Goal: Transaction & Acquisition: Book appointment/travel/reservation

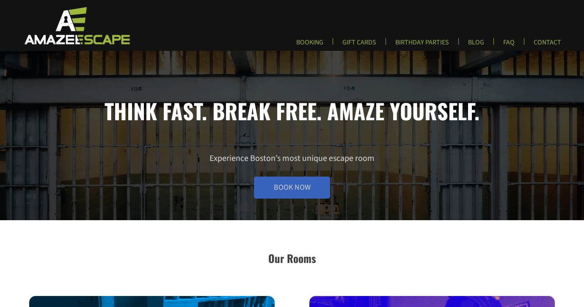
click at [297, 196] on link "Book Now" at bounding box center [292, 188] width 76 height 22
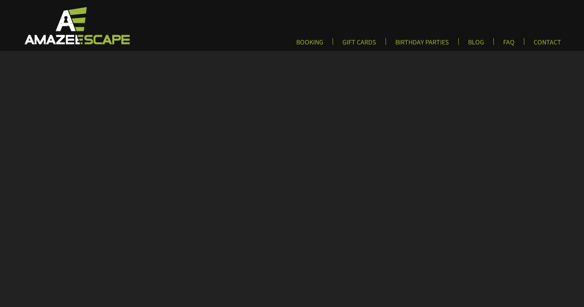
click at [63, 23] on img at bounding box center [76, 25] width 125 height 39
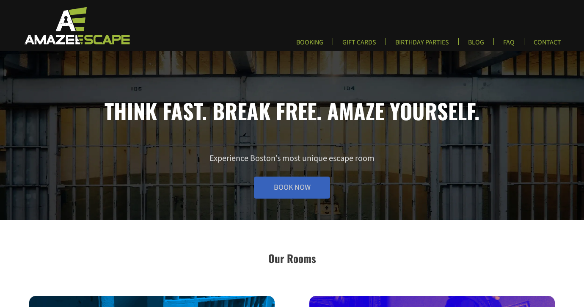
click at [280, 187] on link "Book Now" at bounding box center [292, 188] width 76 height 22
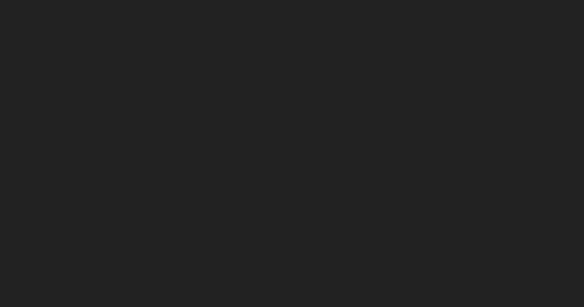
scroll to position [49, 0]
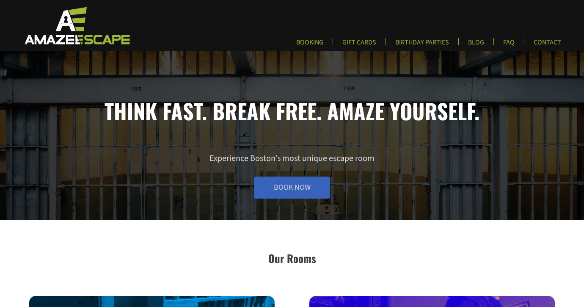
click at [293, 198] on link "Book Now" at bounding box center [292, 188] width 76 height 22
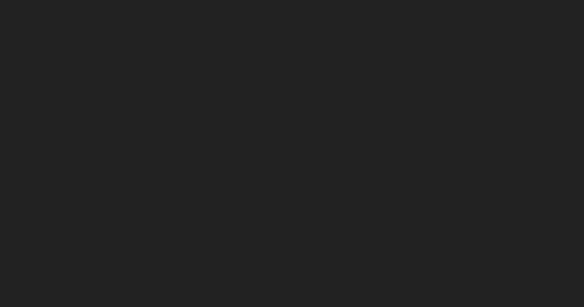
scroll to position [46, 0]
